Goal: Complete application form

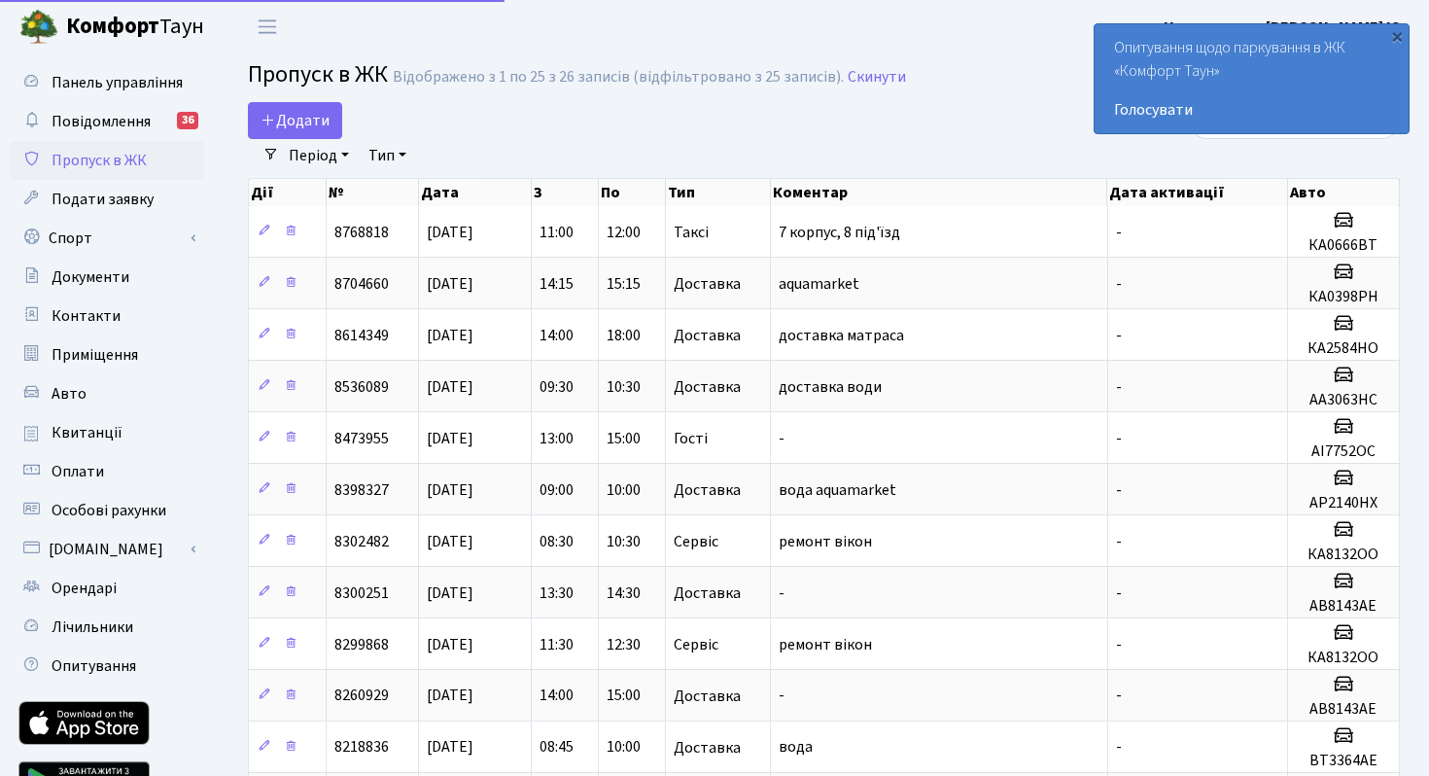
select select "25"
click at [267, 124] on icon at bounding box center [269, 120] width 16 height 16
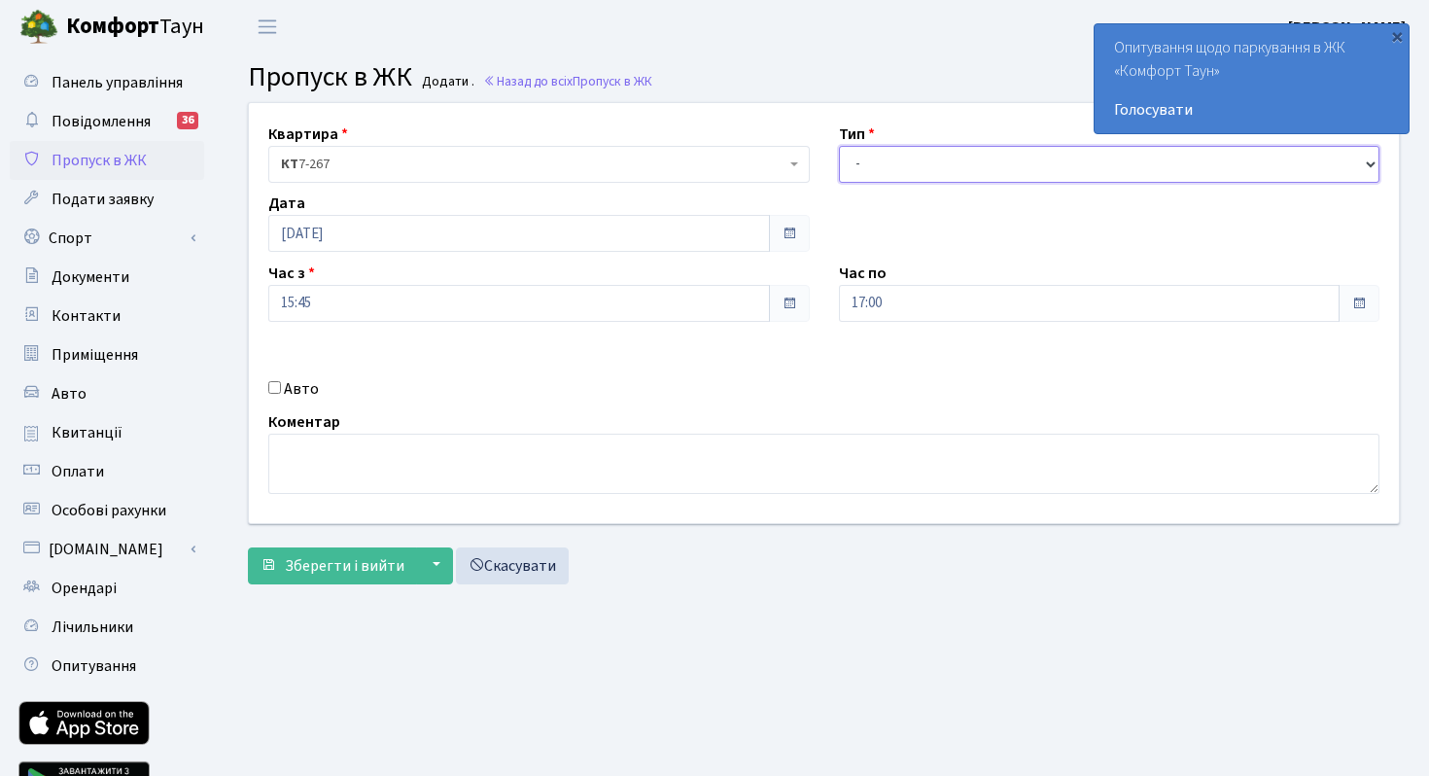
click at [930, 163] on select "- Доставка Таксі Гості Сервіс" at bounding box center [1110, 164] width 542 height 37
select select "2"
click at [273, 389] on input "Авто" at bounding box center [274, 387] width 13 height 13
checkbox input "true"
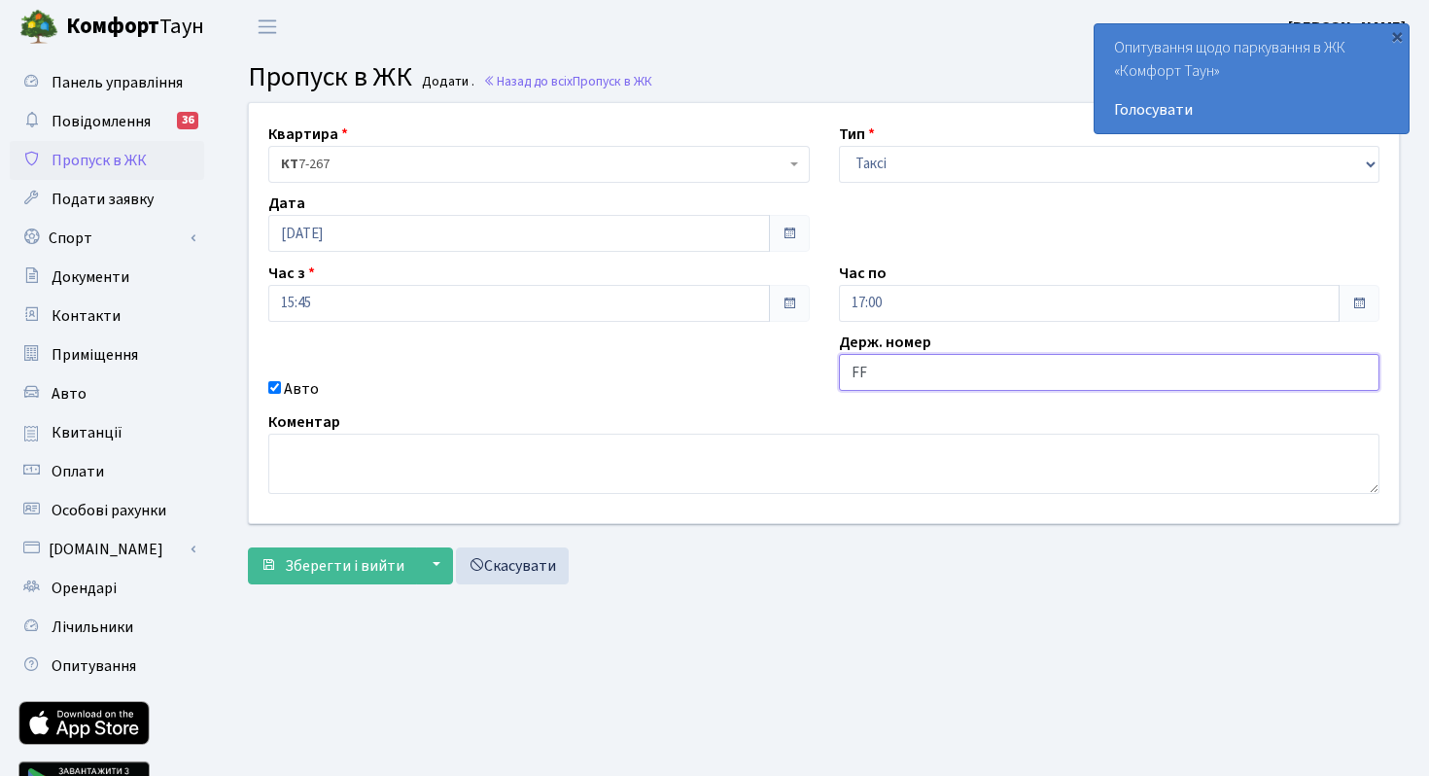
type input "F"
drag, startPoint x: 869, startPoint y: 373, endPoint x: 842, endPoint y: 370, distance: 27.4
click at [842, 370] on input "АА5772YB" at bounding box center [1110, 372] width 542 height 37
type input "AA5772YB"
click at [310, 566] on span "Зберегти і вийти" at bounding box center [345, 565] width 120 height 21
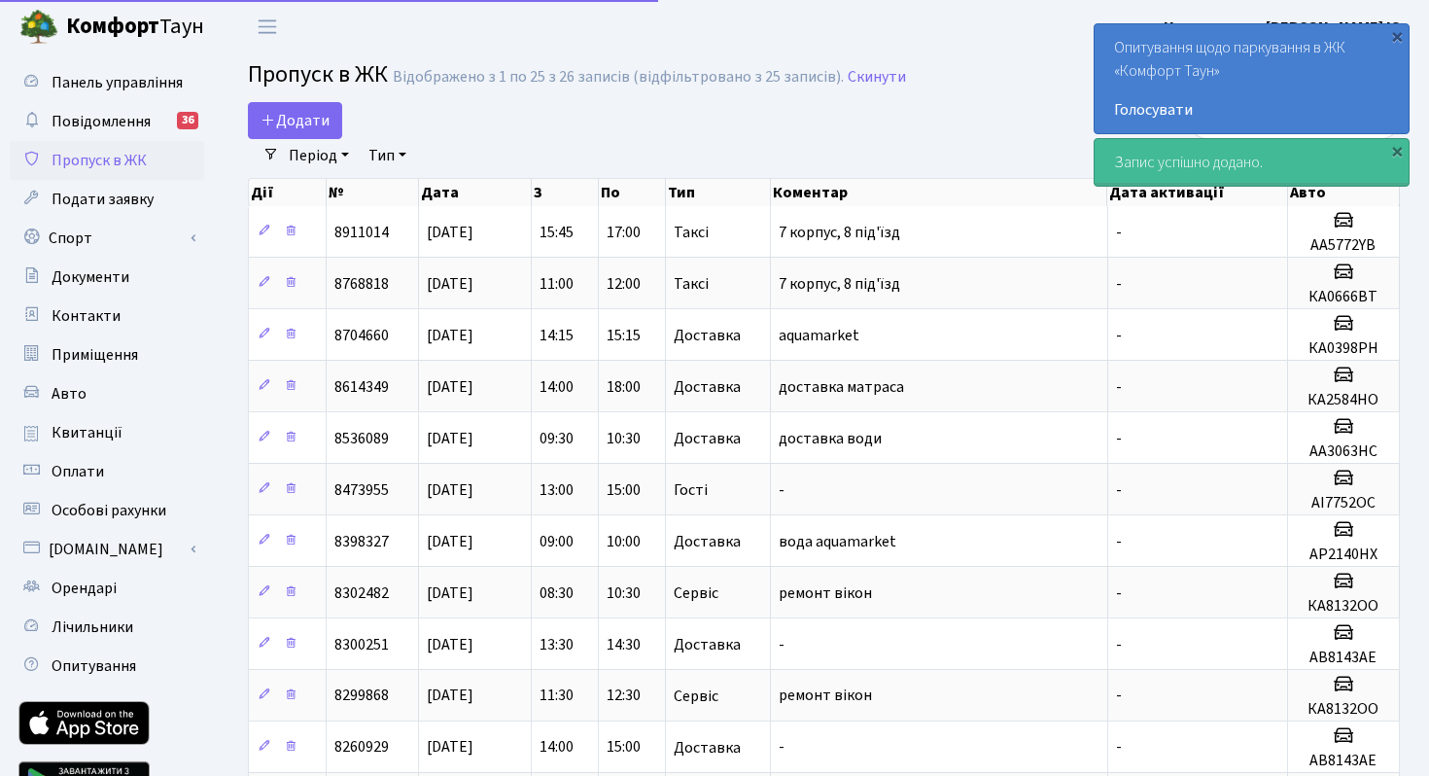
select select "25"
